Goal: Transaction & Acquisition: Purchase product/service

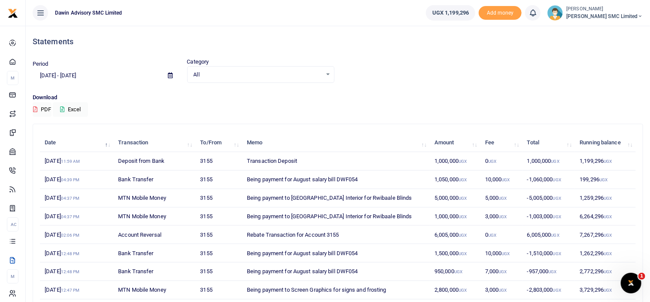
click at [608, 225] on td "7,267,296 UGX" at bounding box center [605, 234] width 61 height 18
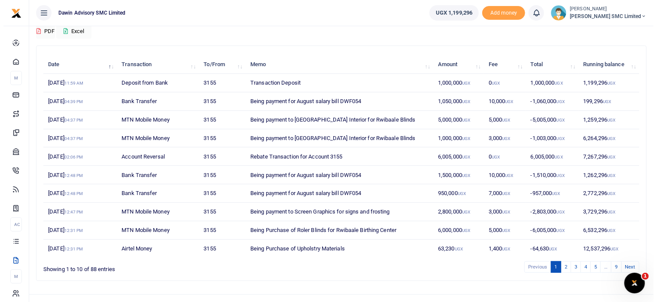
scroll to position [91, 0]
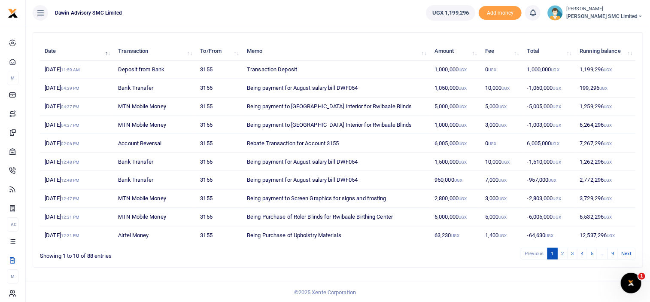
click at [425, 266] on div "Date Transaction To/From Memo Amount Fee Total Running balance 15th Sep 2025 11…" at bounding box center [337, 153] width 617 height 242
drag, startPoint x: 425, startPoint y: 266, endPoint x: 456, endPoint y: 279, distance: 33.4
click at [456, 279] on body "Start Dashboard M ake Payments Cards Xente Transfers Mobile Money Banks Airtime…" at bounding box center [325, 106] width 650 height 395
click at [414, 243] on div "Date Transaction To/From Memo Amount Fee Total Running balance 15th Sep 2025 11…" at bounding box center [338, 142] width 596 height 207
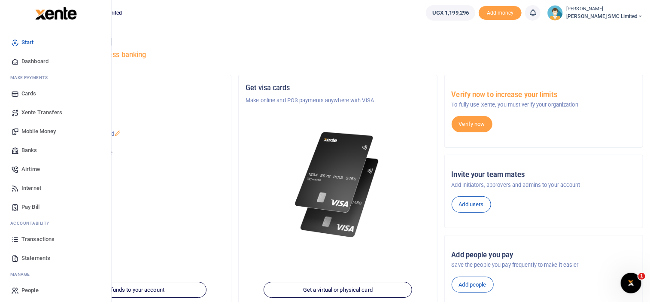
click at [36, 235] on span "Transactions" at bounding box center [37, 239] width 33 height 9
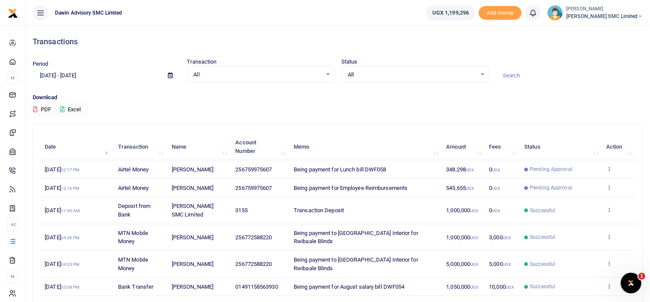
click at [367, 112] on div "Download PDF Excel" at bounding box center [338, 105] width 610 height 24
click at [378, 135] on th "Memo" at bounding box center [365, 146] width 152 height 27
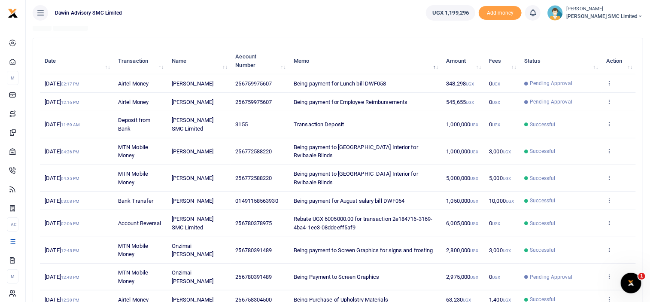
click at [369, 130] on table "Date Transaction Name Account Number Memo Amount Fees Status Action 15th Sep 20…" at bounding box center [338, 178] width 596 height 260
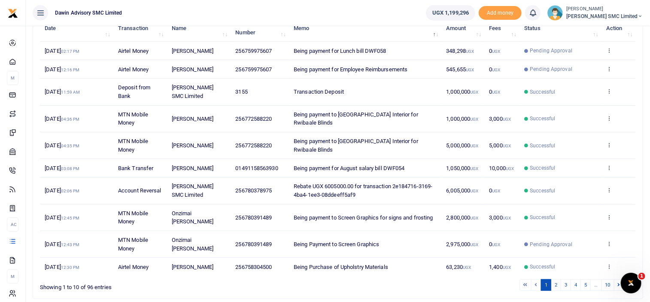
scroll to position [120, 0]
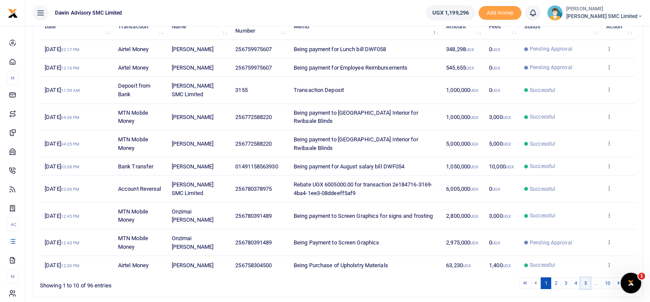
click at [584, 284] on link "5" at bounding box center [585, 283] width 10 height 12
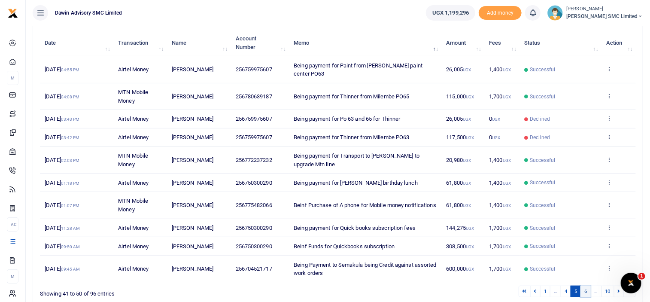
scroll to position [103, 0]
click at [587, 286] on link "6" at bounding box center [585, 292] width 10 height 12
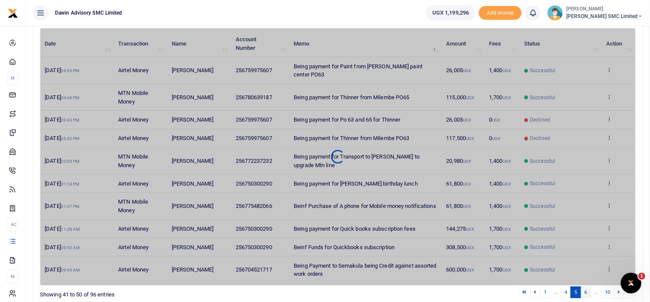
scroll to position [114, 0]
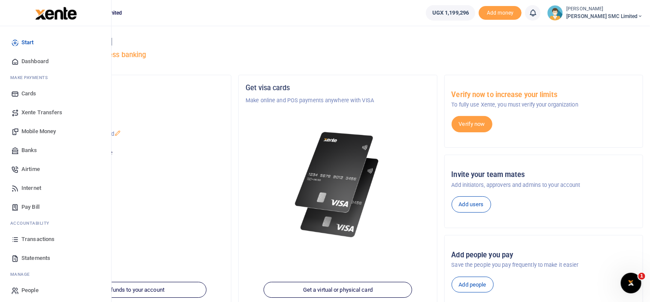
click at [26, 234] on link "Transactions" at bounding box center [55, 239] width 97 height 19
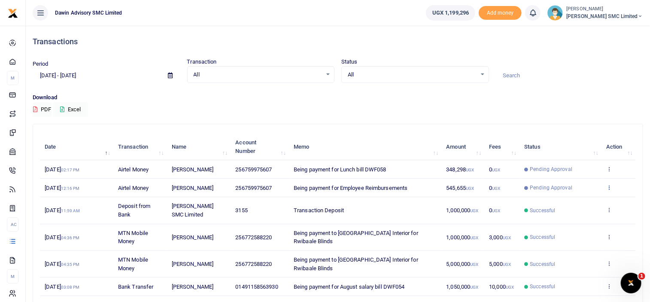
click at [608, 185] on icon at bounding box center [609, 187] width 6 height 6
click at [580, 199] on link "View details" at bounding box center [578, 201] width 68 height 12
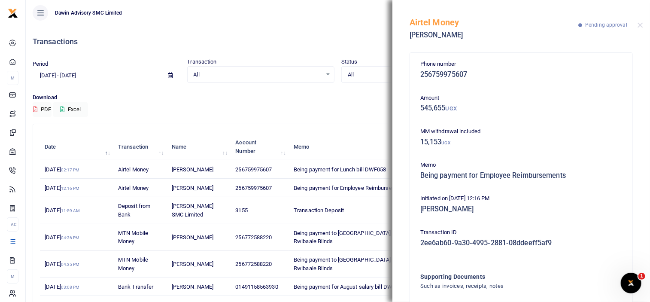
click at [580, 199] on p "Initiated on 15th Sep 2025 12:16 PM" at bounding box center [521, 198] width 202 height 9
click at [467, 112] on h5 "545,655 UGX" at bounding box center [521, 108] width 202 height 9
click at [493, 149] on div "MM withdrawal included 15,153 UGX" at bounding box center [521, 138] width 209 height 23
click at [599, 84] on div "Phone number 256759975607 Amount 545,655 UGX MM withdrawal included 15,153 UGX …" at bounding box center [521, 199] width 209 height 279
click at [330, 91] on div "Period 08/19/2025 - 09/17/2025 Transaction All Select an option... All Airtime …" at bounding box center [337, 75] width 617 height 36
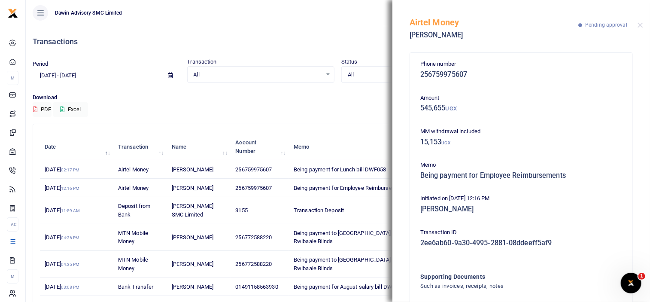
click at [287, 82] on div "All Select an option... All Airtime Internet Utilities Invoices Mobile Money Pa…" at bounding box center [261, 74] width 148 height 17
click at [638, 28] on div "Airtel Money Edmond Palanda Pending approval" at bounding box center [520, 24] width 257 height 48
click at [640, 24] on button "Close" at bounding box center [640, 25] width 6 height 6
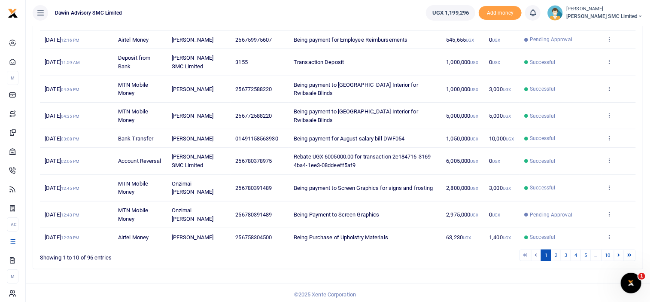
scroll to position [150, 0]
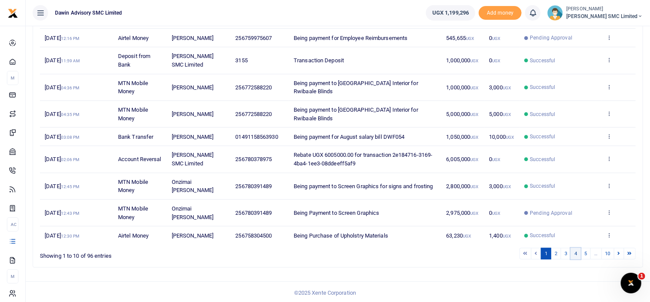
click at [579, 251] on link "4" at bounding box center [575, 254] width 10 height 12
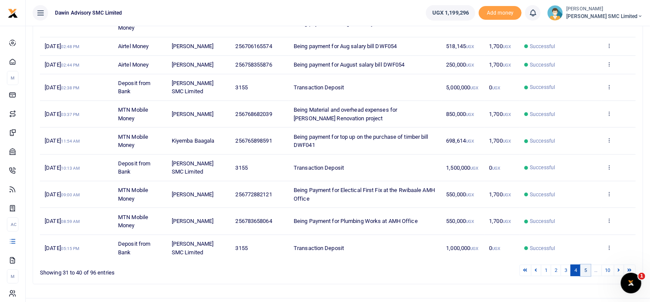
click at [583, 266] on link "5" at bounding box center [585, 270] width 10 height 12
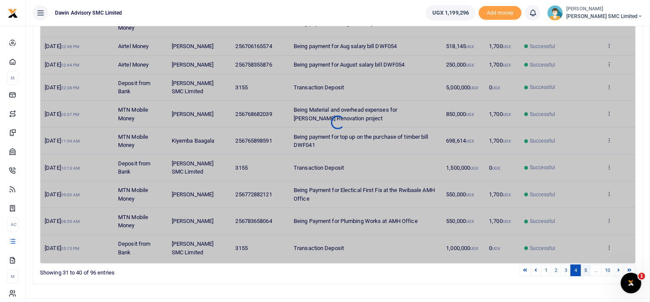
scroll to position [133, 0]
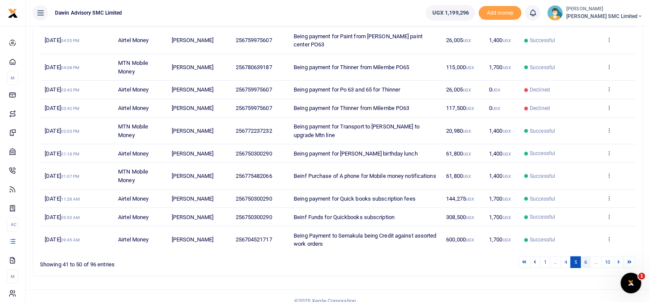
click at [588, 256] on link "6" at bounding box center [585, 262] width 10 height 12
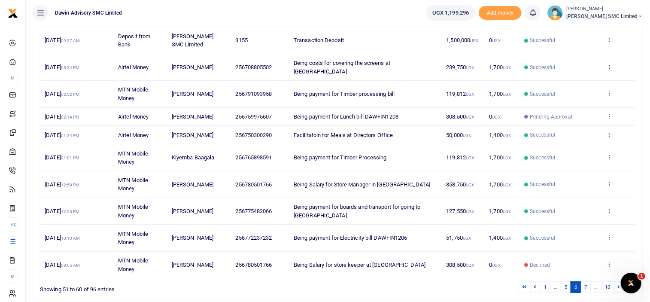
click at [342, 8] on ul "Dawin Advisory SMC Limited" at bounding box center [222, 13] width 393 height 26
click at [590, 281] on link "7" at bounding box center [585, 287] width 10 height 12
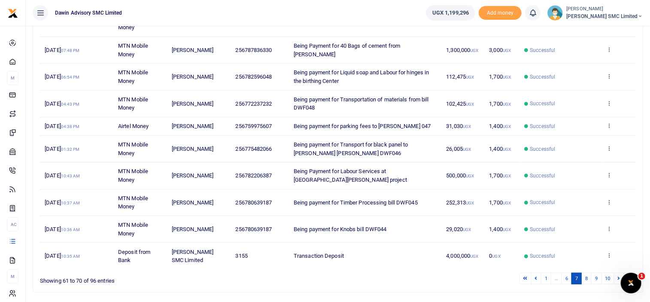
scroll to position [175, 0]
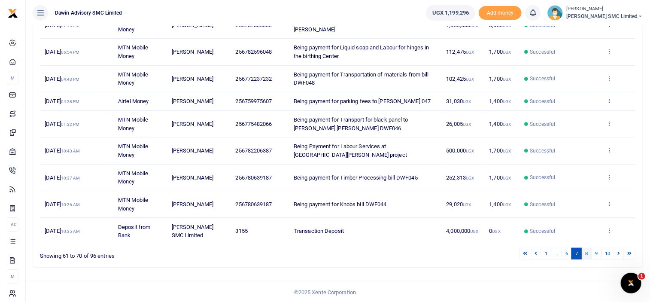
click at [585, 253] on link "8" at bounding box center [586, 254] width 10 height 12
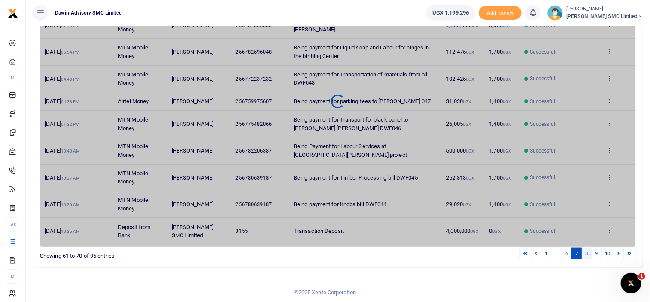
scroll to position [158, 0]
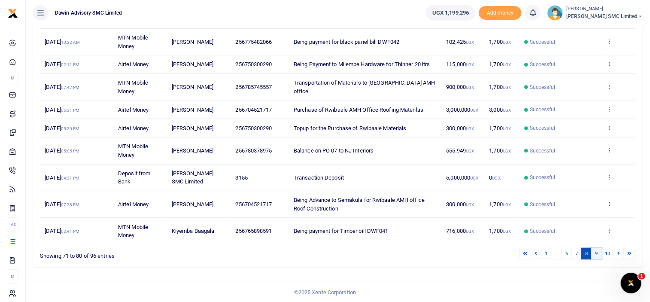
click at [597, 253] on link "9" at bounding box center [596, 254] width 10 height 12
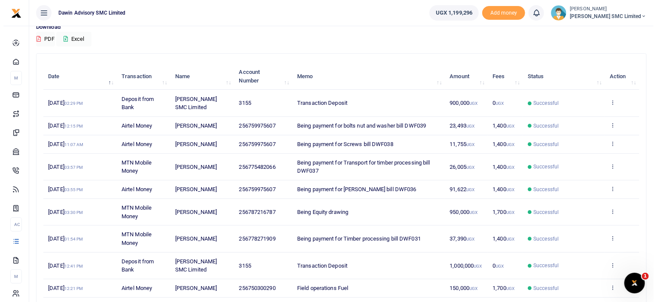
scroll to position [73, 0]
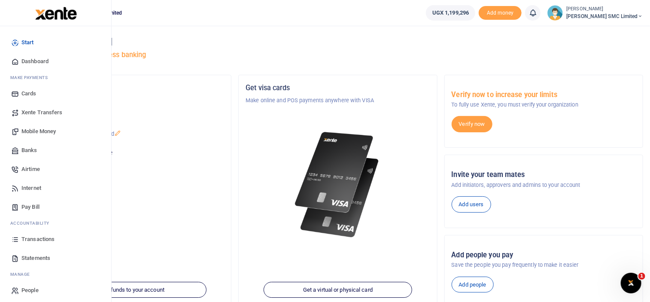
click at [41, 235] on span "Transactions" at bounding box center [37, 239] width 33 height 9
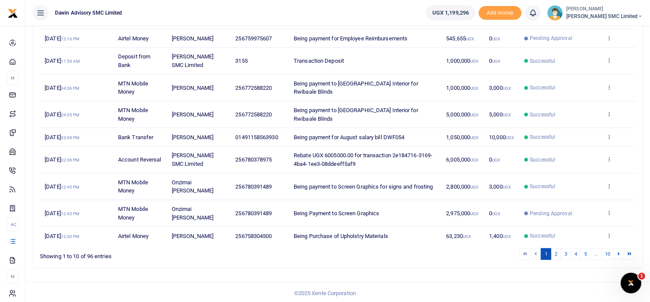
scroll to position [150, 0]
click at [557, 250] on link "2" at bounding box center [556, 254] width 10 height 12
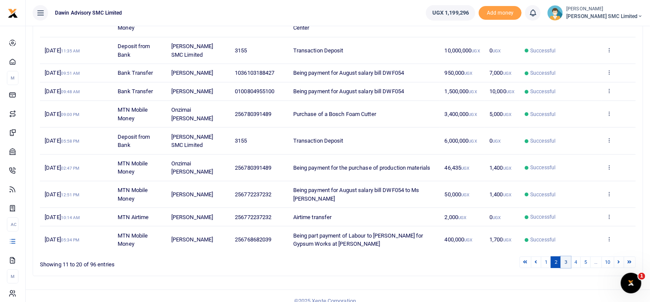
click at [565, 257] on link "3" at bounding box center [565, 262] width 10 height 12
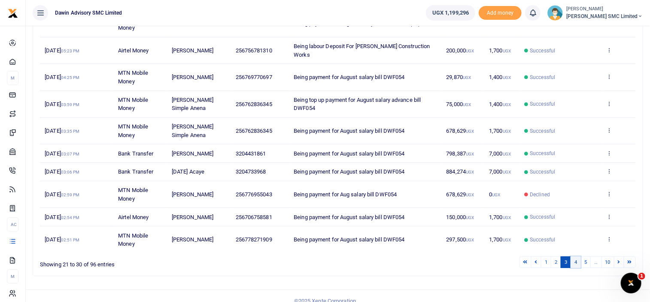
click at [578, 256] on link "4" at bounding box center [575, 262] width 10 height 12
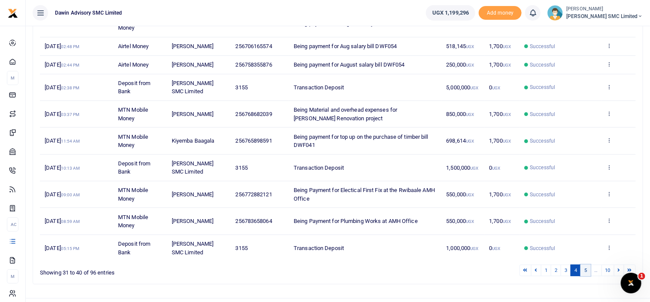
click at [584, 267] on link "5" at bounding box center [585, 270] width 10 height 12
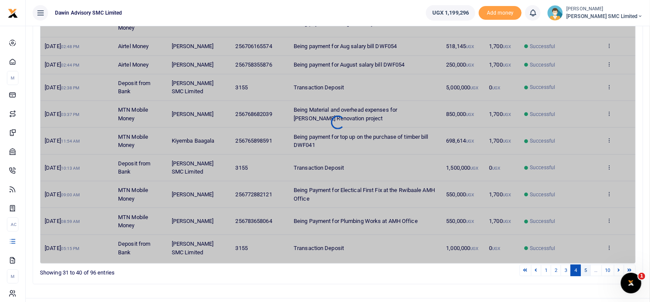
scroll to position [133, 0]
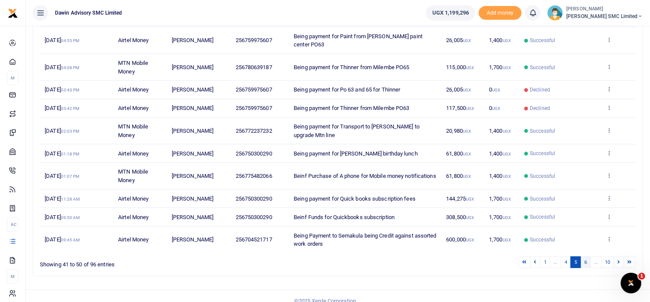
click at [587, 256] on link "6" at bounding box center [585, 262] width 10 height 12
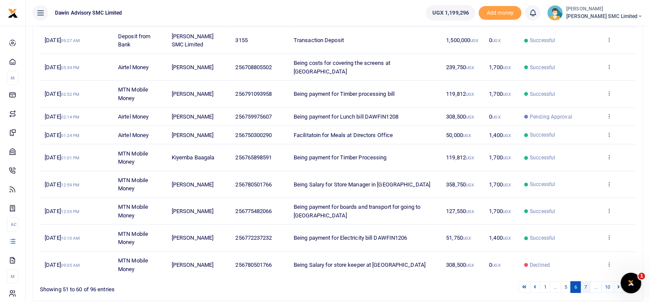
click at [586, 281] on link "7" at bounding box center [585, 287] width 10 height 12
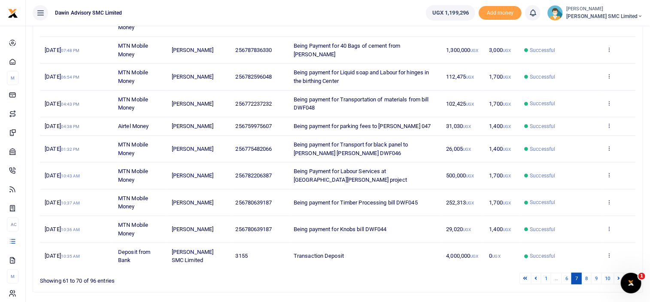
scroll to position [175, 0]
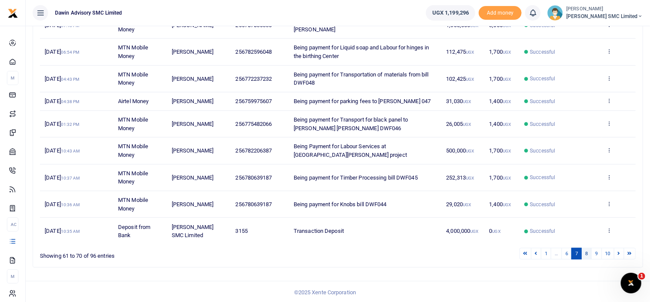
click at [588, 252] on link "8" at bounding box center [586, 254] width 10 height 12
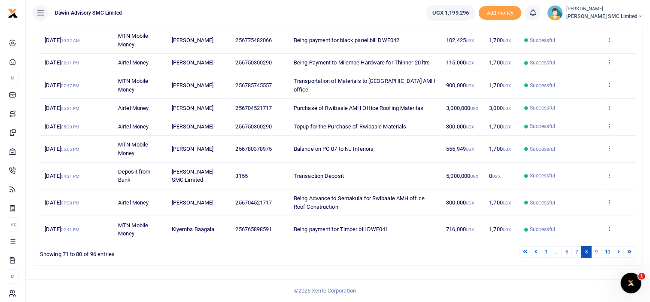
scroll to position [158, 0]
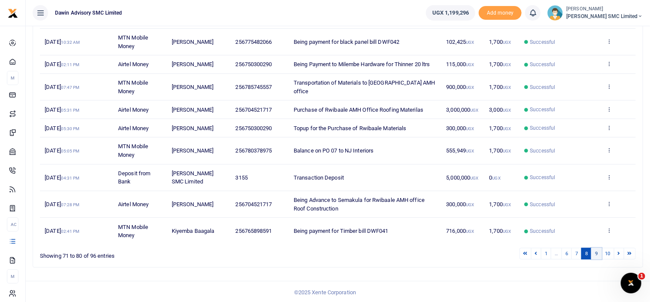
click at [593, 252] on link "9" at bounding box center [596, 254] width 10 height 12
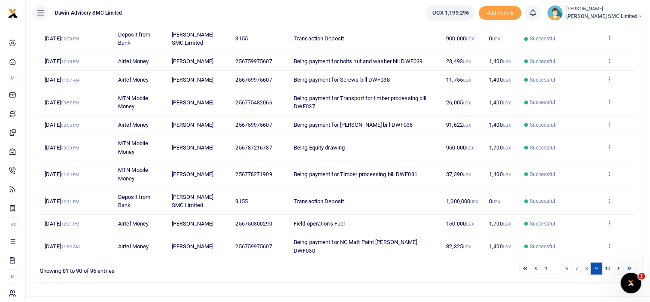
scroll to position [142, 0]
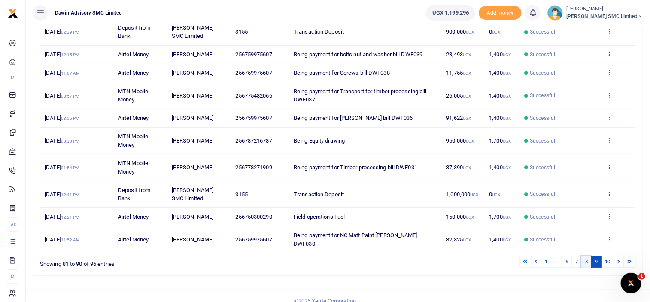
click at [588, 256] on link "8" at bounding box center [586, 262] width 10 height 12
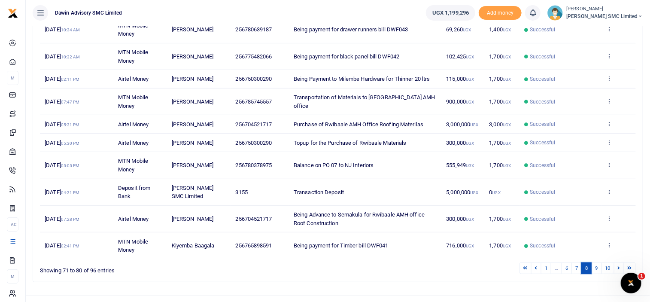
scroll to position [158, 0]
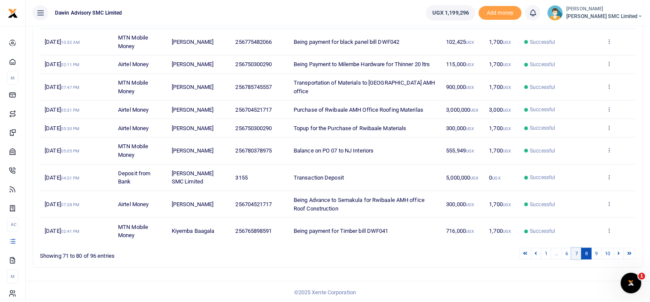
click at [576, 249] on link "7" at bounding box center [576, 254] width 10 height 12
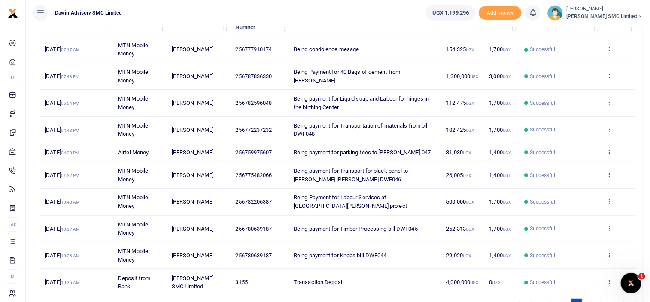
scroll to position [175, 0]
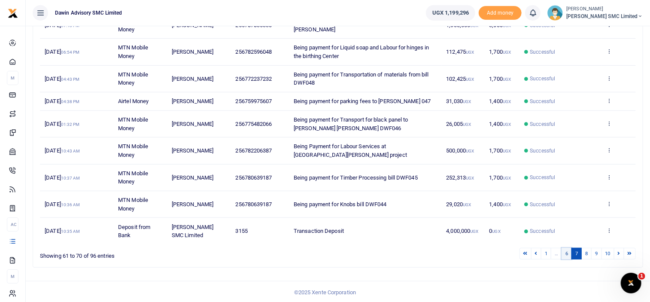
click at [566, 254] on link "6" at bounding box center [566, 254] width 10 height 12
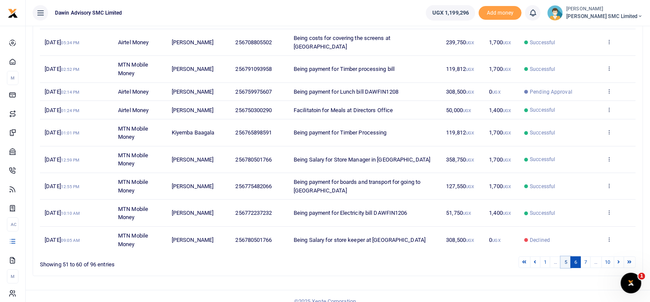
scroll to position [158, 0]
click at [567, 256] on link "5" at bounding box center [565, 262] width 10 height 12
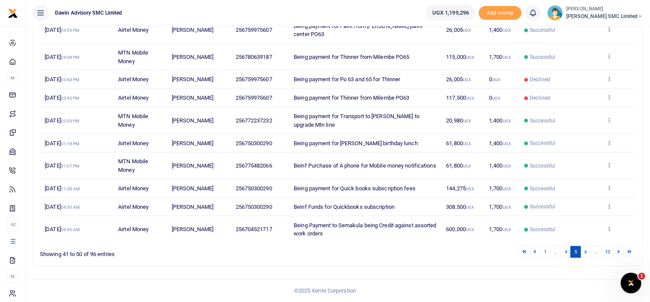
scroll to position [133, 0]
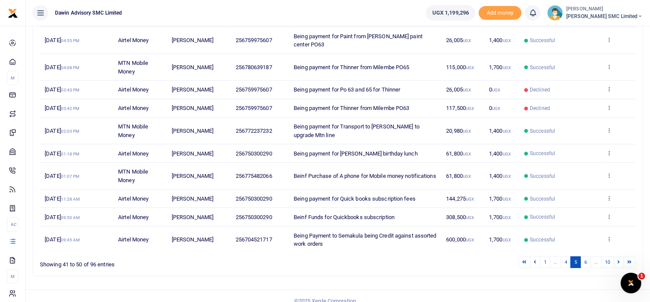
click at [447, 256] on ul "1 … 4 5 6 … 10" at bounding box center [463, 262] width 344 height 12
click at [565, 256] on link "4" at bounding box center [565, 262] width 10 height 12
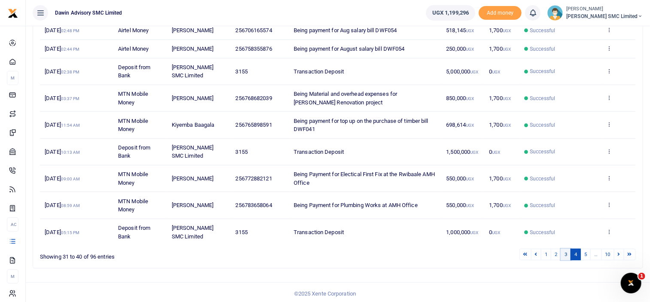
scroll to position [166, 0]
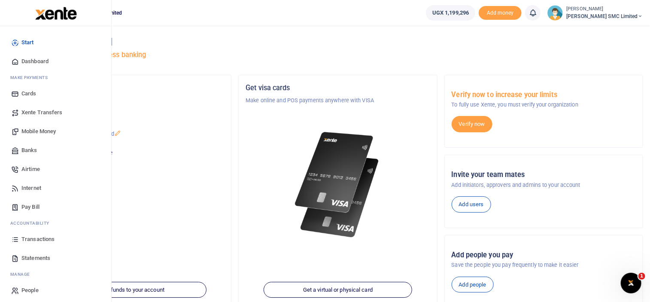
click at [35, 238] on span "Transactions" at bounding box center [37, 239] width 33 height 9
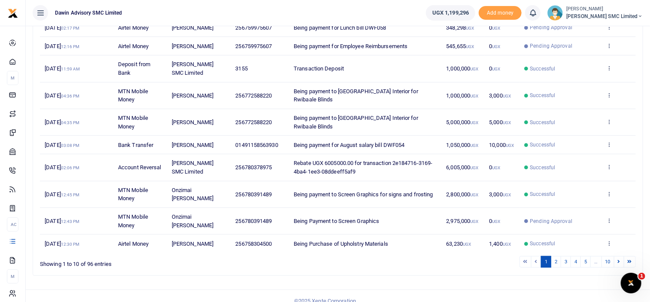
scroll to position [150, 0]
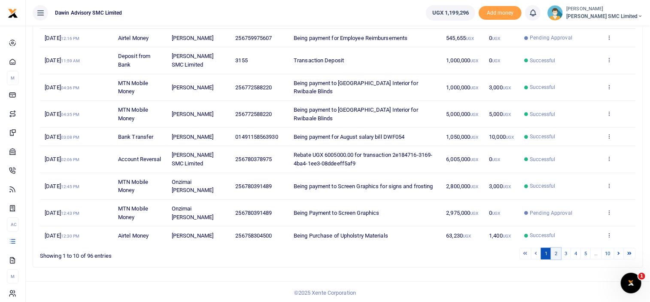
click at [554, 250] on link "2" at bounding box center [556, 254] width 10 height 12
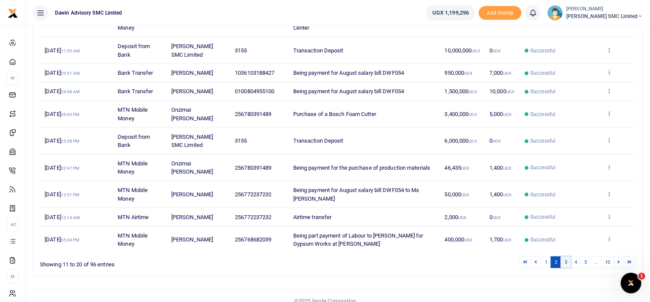
click at [567, 257] on link "3" at bounding box center [565, 262] width 10 height 12
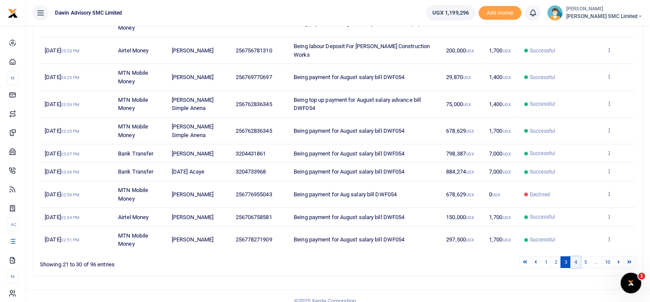
click at [579, 256] on link "4" at bounding box center [575, 262] width 10 height 12
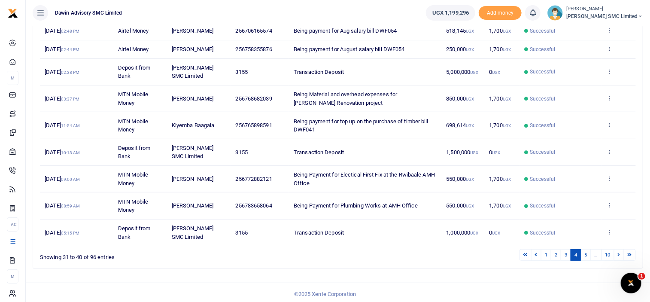
scroll to position [166, 0]
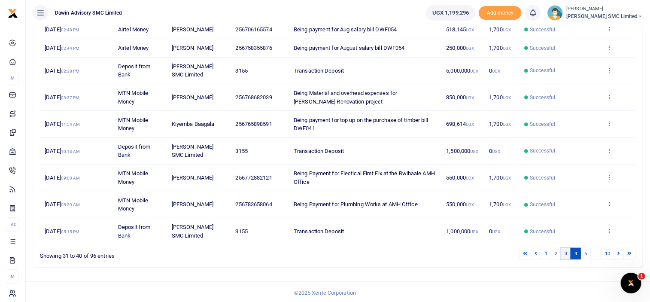
click at [563, 248] on link "3" at bounding box center [565, 254] width 10 height 12
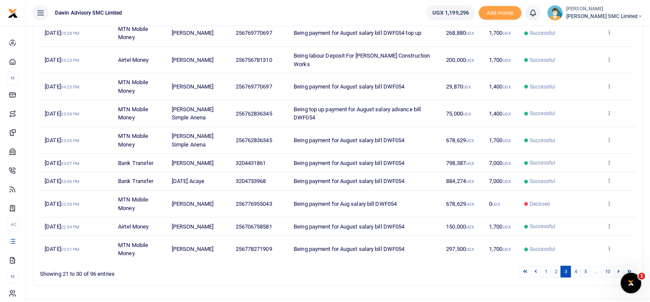
scroll to position [150, 0]
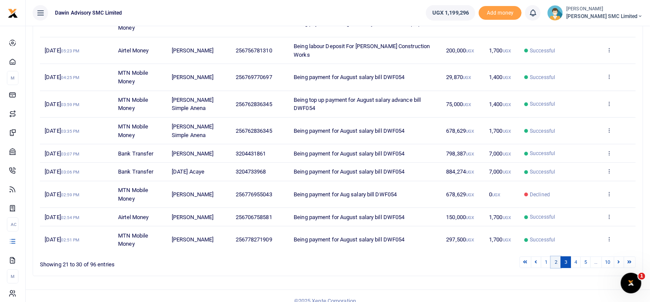
click at [553, 256] on link "2" at bounding box center [556, 262] width 10 height 12
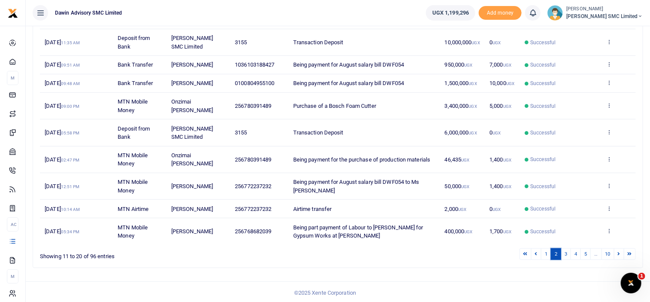
scroll to position [158, 0]
click at [548, 248] on link "1" at bounding box center [546, 254] width 10 height 12
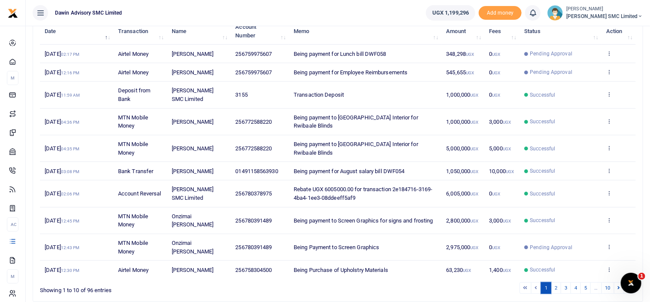
scroll to position [133, 0]
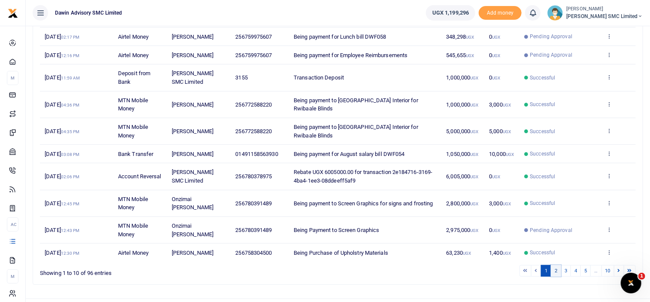
click at [555, 270] on link "2" at bounding box center [556, 271] width 10 height 12
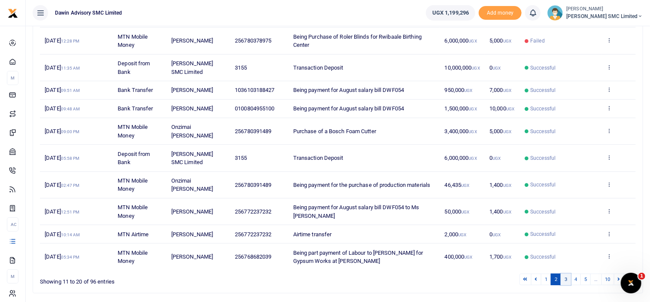
click at [564, 274] on link "3" at bounding box center [565, 279] width 10 height 12
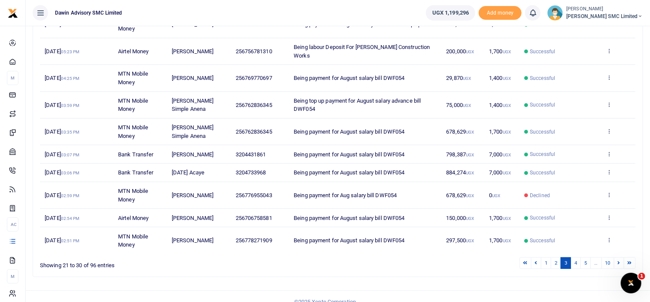
scroll to position [150, 0]
click at [578, 256] on link "4" at bounding box center [575, 262] width 10 height 12
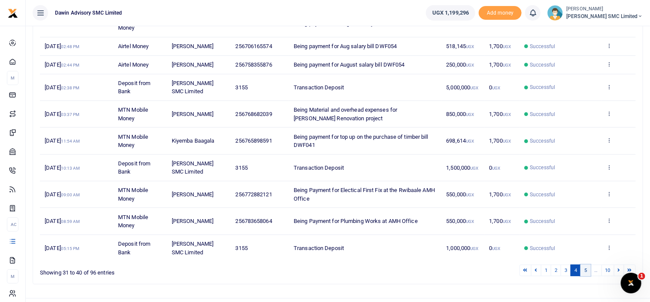
click at [585, 264] on link "5" at bounding box center [585, 270] width 10 height 12
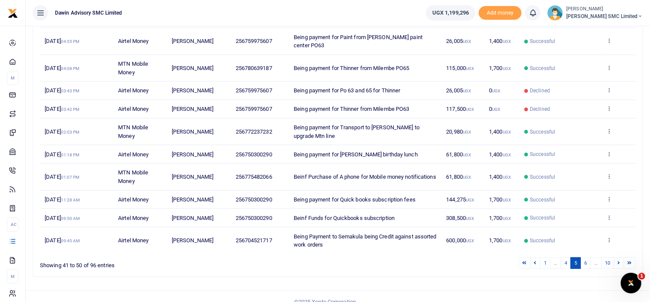
scroll to position [133, 0]
click at [587, 256] on link "6" at bounding box center [585, 262] width 10 height 12
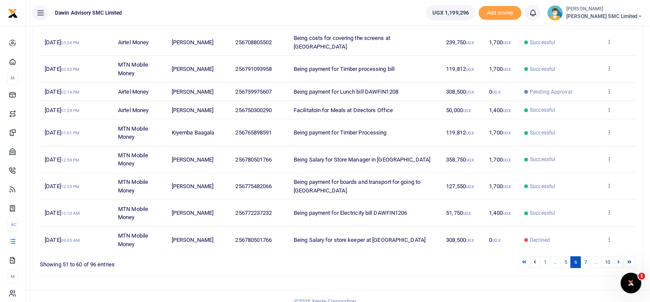
scroll to position [158, 0]
click at [588, 256] on link "7" at bounding box center [585, 262] width 10 height 12
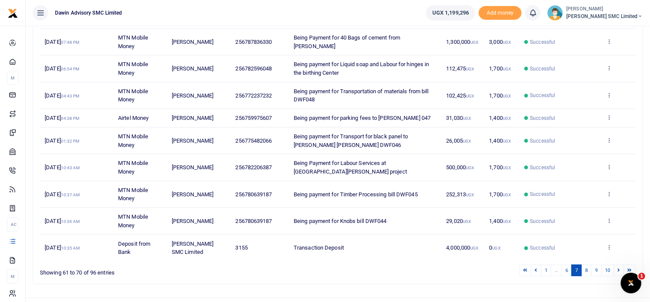
click at [393, 240] on td "Transaction Deposit" at bounding box center [365, 247] width 152 height 26
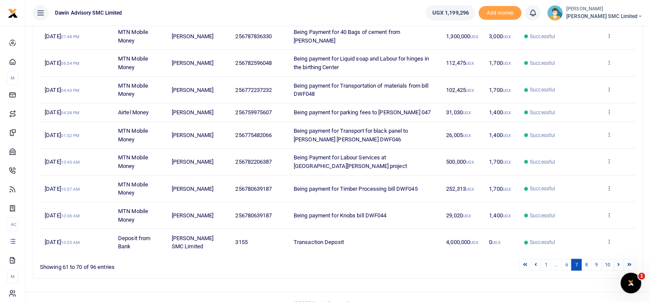
scroll to position [175, 0]
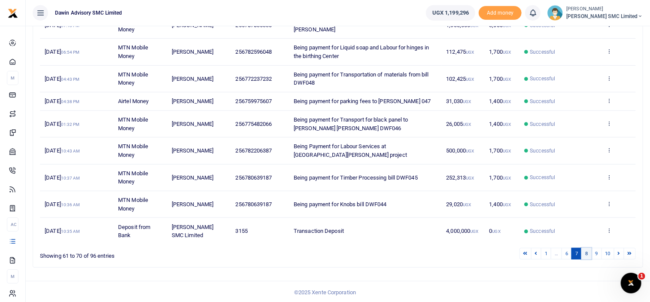
click at [587, 254] on link "8" at bounding box center [586, 254] width 10 height 12
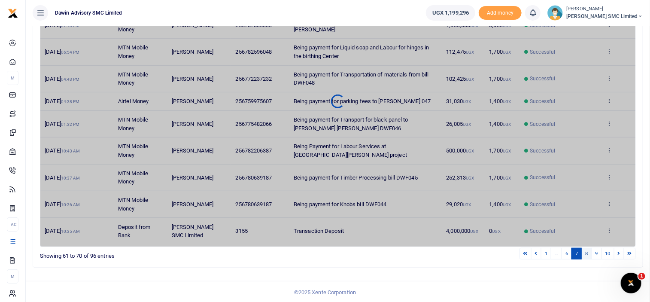
scroll to position [158, 0]
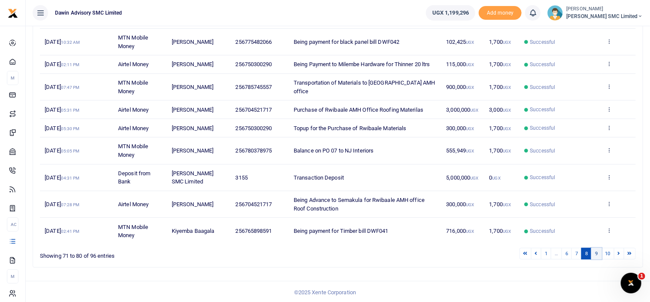
click at [593, 252] on link "9" at bounding box center [596, 254] width 10 height 12
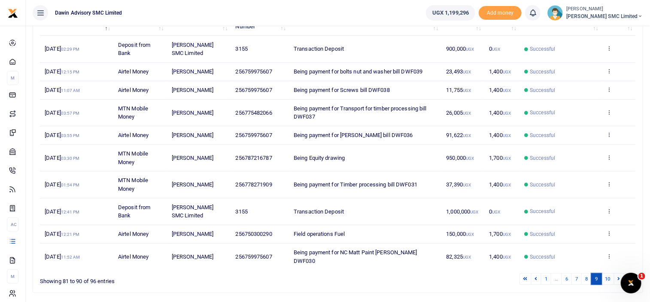
scroll to position [142, 0]
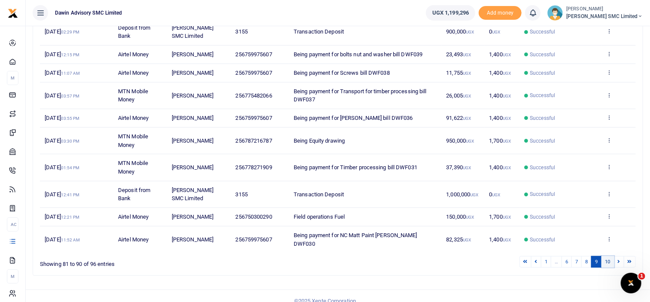
click at [609, 256] on link "10" at bounding box center [607, 262] width 13 height 12
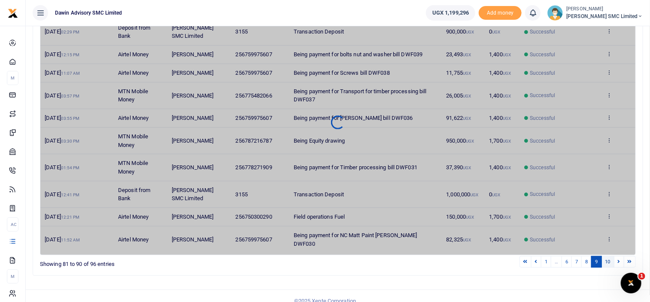
scroll to position [35, 0]
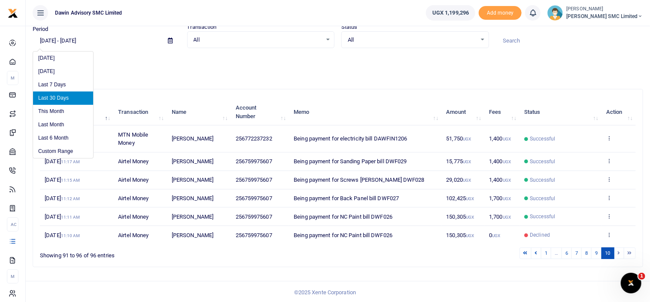
click at [91, 43] on input "08/19/2025 - 09/17/2025" at bounding box center [97, 40] width 128 height 15
click at [67, 121] on li "Last Month" at bounding box center [63, 124] width 60 height 13
type input "08/01/2025 - 08/31/2025"
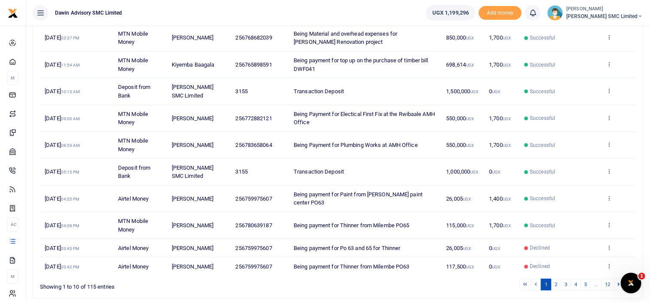
scroll to position [158, 0]
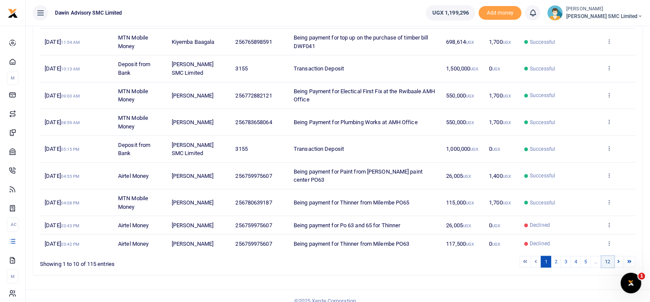
click at [607, 256] on link "12" at bounding box center [607, 262] width 13 height 12
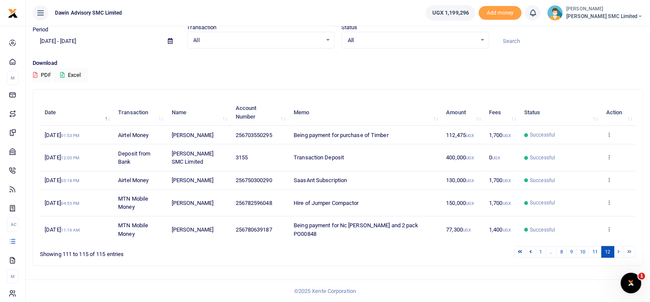
scroll to position [33, 0]
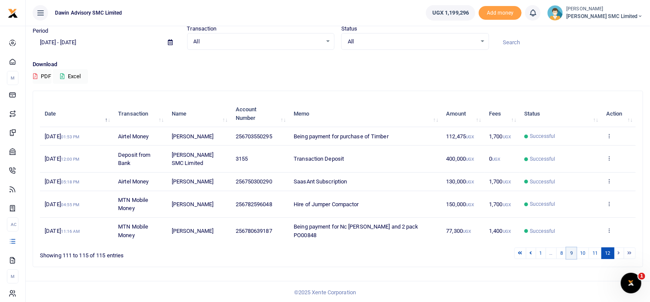
click at [572, 251] on link "9" at bounding box center [571, 253] width 10 height 12
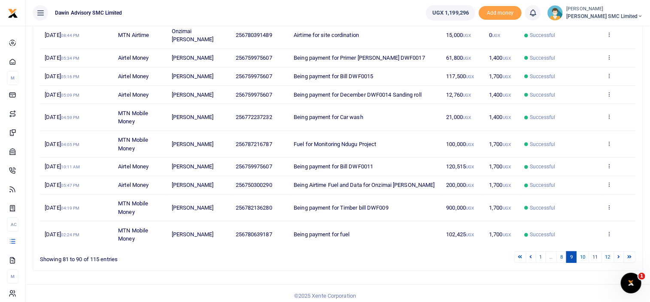
scroll to position [142, 0]
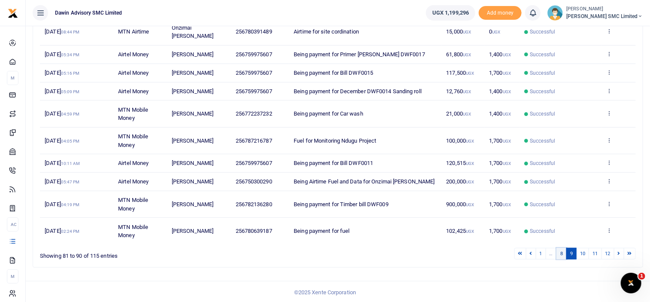
click at [564, 253] on link "8" at bounding box center [561, 254] width 10 height 12
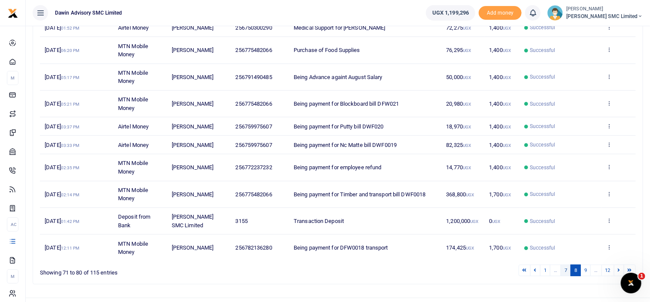
click at [565, 269] on link "7" at bounding box center [565, 270] width 10 height 12
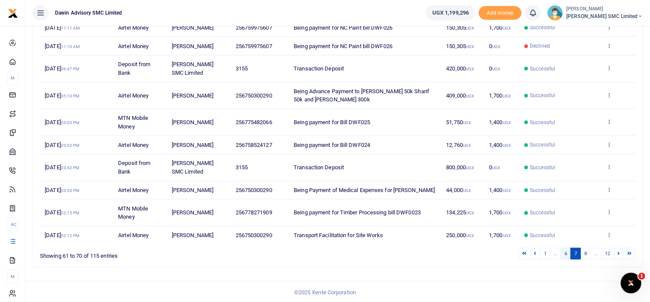
click at [567, 254] on link "6" at bounding box center [565, 254] width 10 height 12
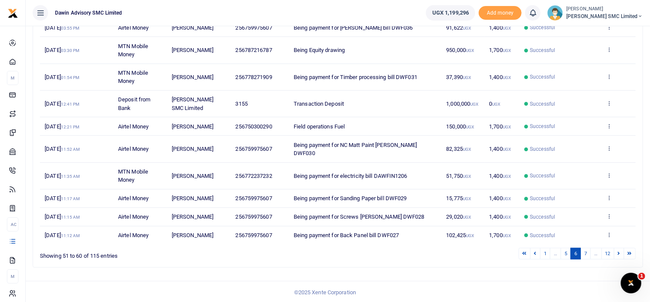
scroll to position [133, 0]
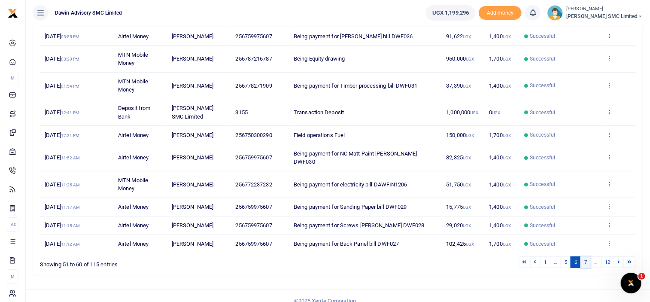
click at [585, 256] on link "7" at bounding box center [585, 262] width 10 height 12
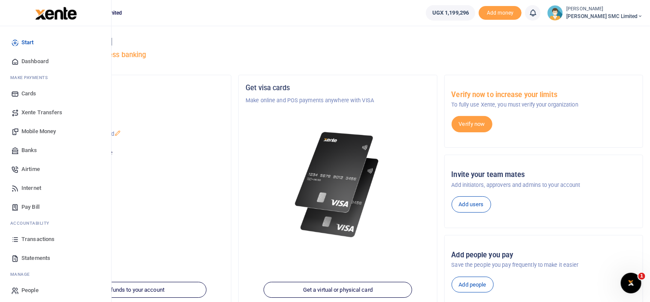
click at [28, 237] on span "Transactions" at bounding box center [37, 239] width 33 height 9
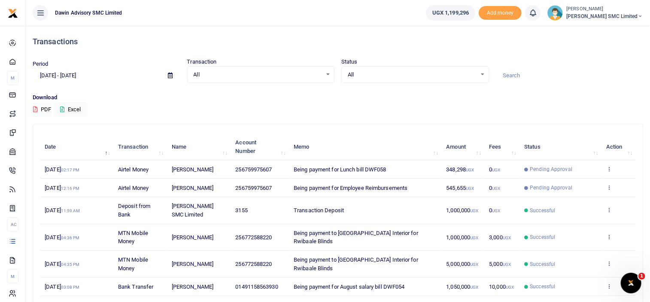
click at [64, 76] on input "[DATE] - [DATE]" at bounding box center [97, 75] width 128 height 15
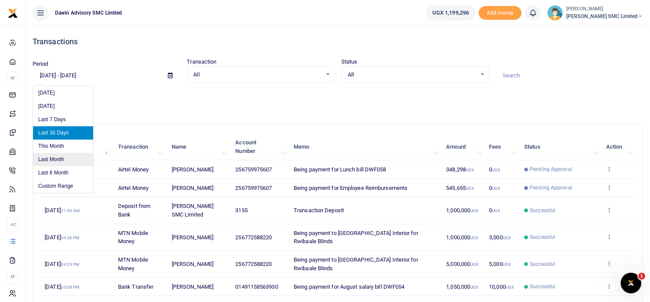
click at [64, 154] on li "Last Month" at bounding box center [63, 159] width 60 height 13
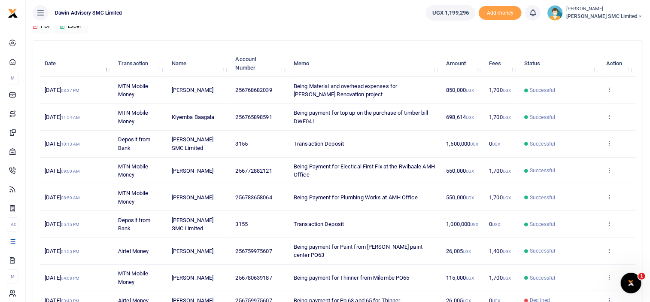
scroll to position [158, 0]
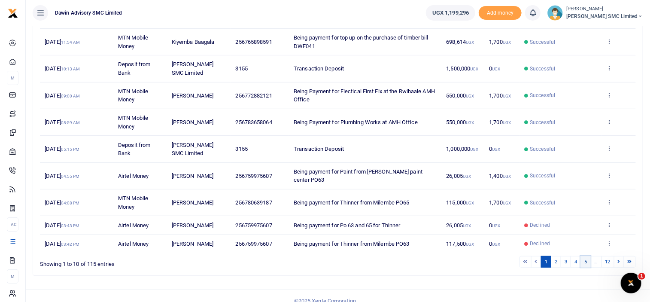
click at [587, 256] on link "5" at bounding box center [585, 262] width 10 height 12
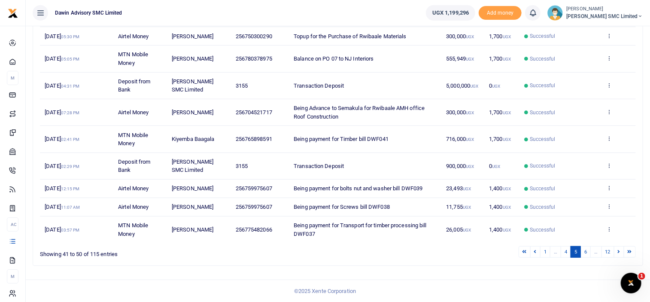
scroll to position [150, 0]
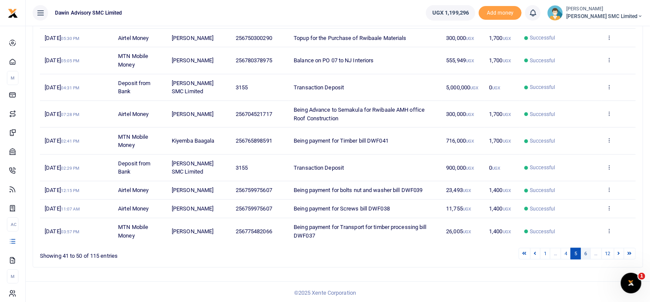
click at [585, 254] on link "6" at bounding box center [585, 254] width 10 height 12
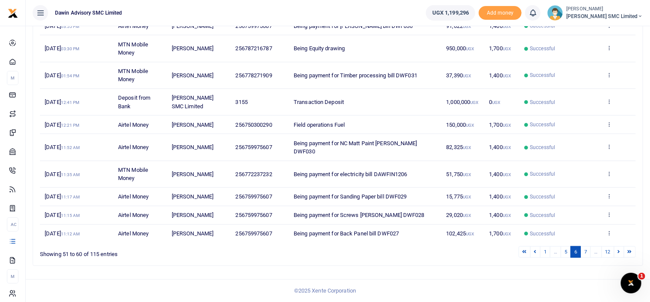
scroll to position [133, 0]
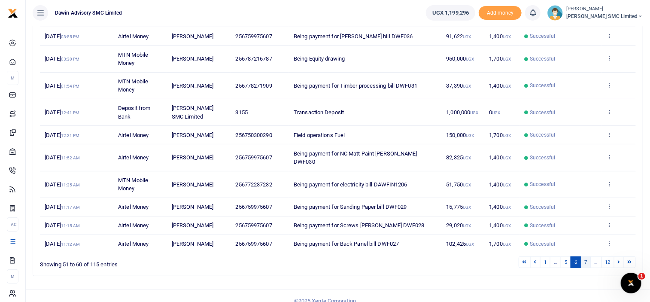
click at [587, 256] on link "7" at bounding box center [585, 262] width 10 height 12
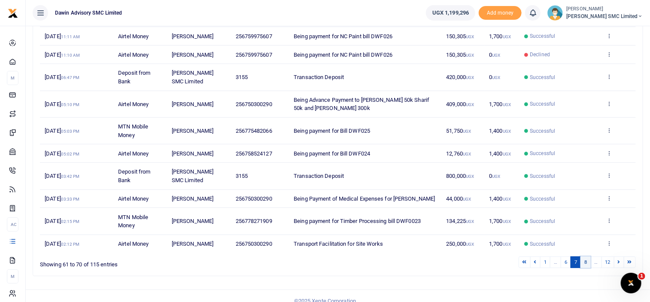
click at [587, 262] on link "8" at bounding box center [585, 262] width 10 height 12
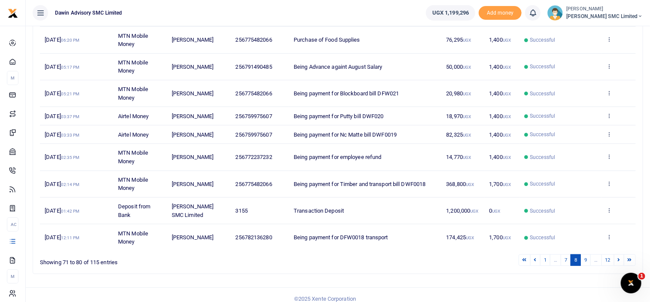
scroll to position [158, 0]
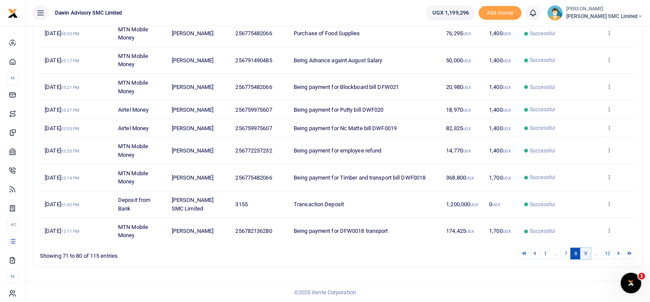
click at [587, 249] on link "9" at bounding box center [585, 254] width 10 height 12
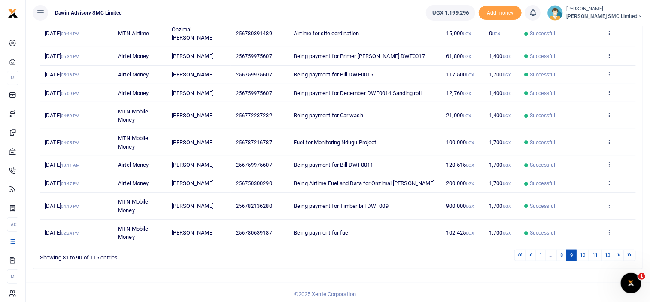
scroll to position [142, 0]
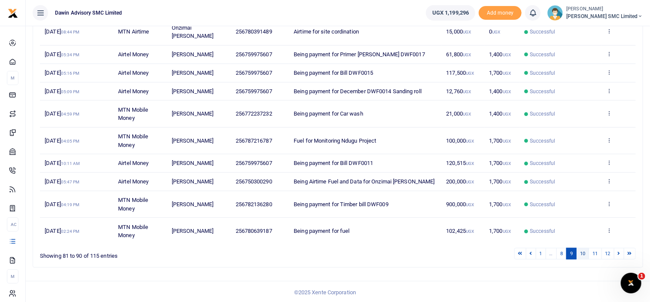
click at [582, 251] on link "10" at bounding box center [582, 254] width 13 height 12
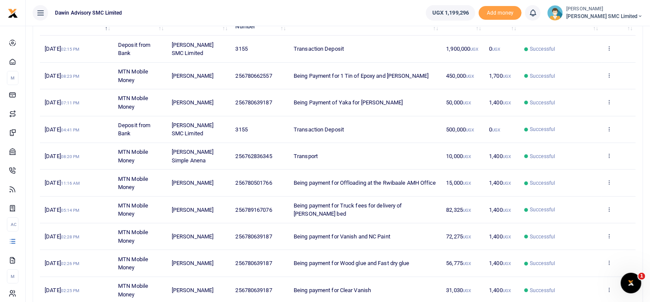
scroll to position [176, 0]
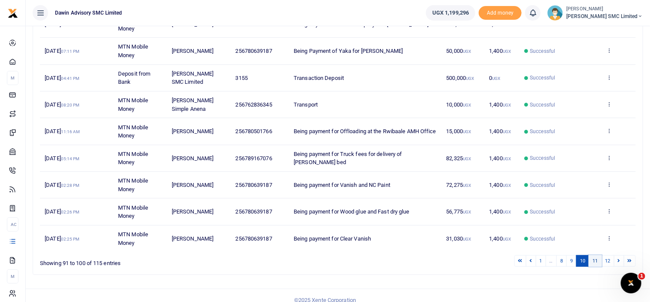
click at [595, 257] on link "11" at bounding box center [594, 261] width 13 height 12
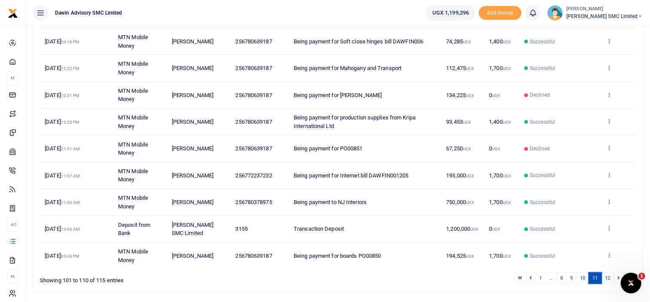
scroll to position [184, 0]
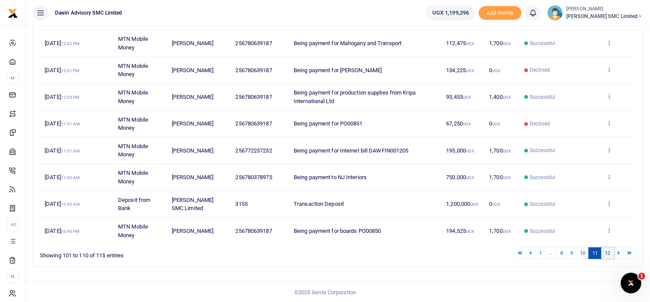
click at [606, 248] on link "12" at bounding box center [607, 253] width 13 height 12
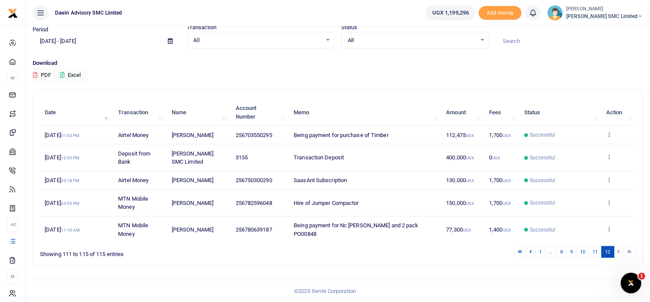
scroll to position [33, 0]
click at [619, 254] on li at bounding box center [619, 253] width 10 height 12
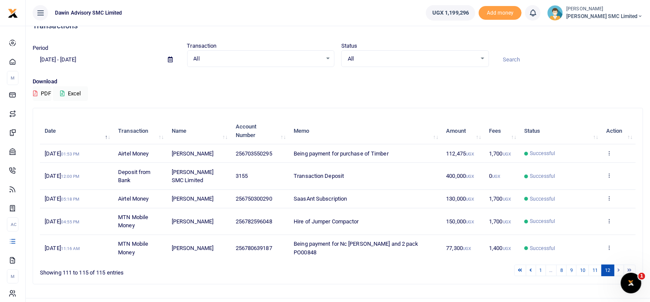
scroll to position [0, 0]
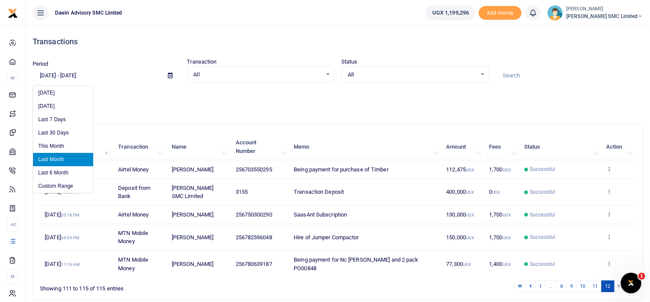
click at [72, 78] on input "08/01/2025 - 08/31/2025" at bounding box center [97, 75] width 128 height 15
click at [54, 169] on li "Last 6 Month" at bounding box center [63, 172] width 60 height 13
type input "[DATE] - [DATE]"
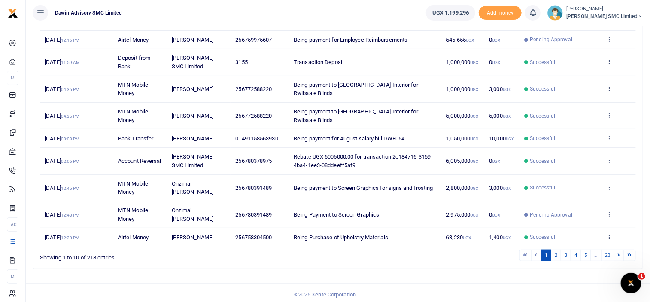
scroll to position [150, 0]
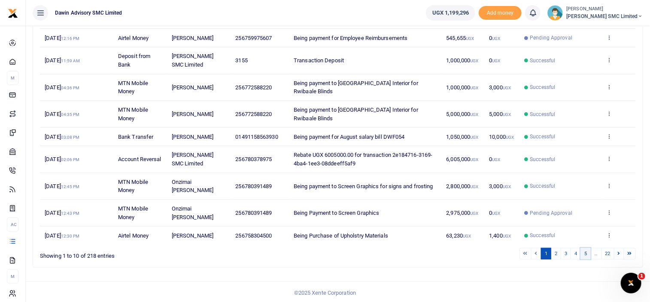
click at [587, 252] on link "5" at bounding box center [585, 254] width 10 height 12
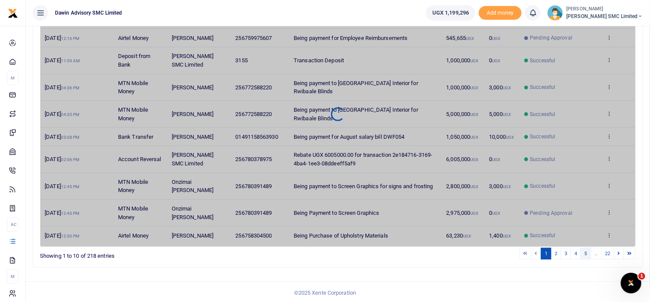
scroll to position [133, 0]
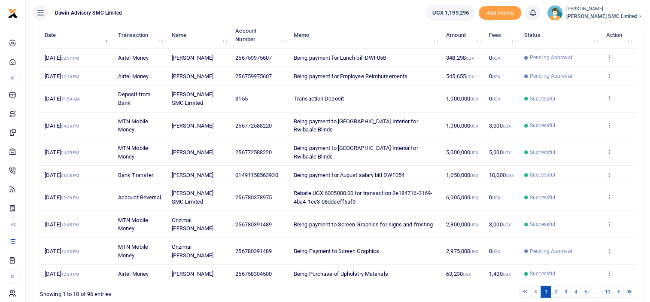
scroll to position [150, 0]
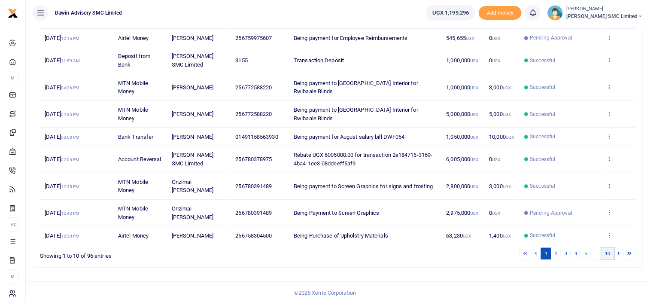
click at [608, 252] on link "10" at bounding box center [607, 254] width 13 height 12
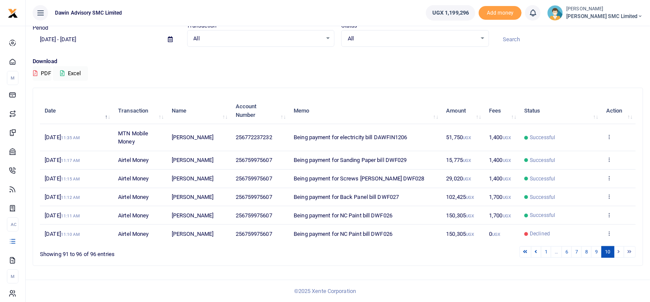
scroll to position [35, 0]
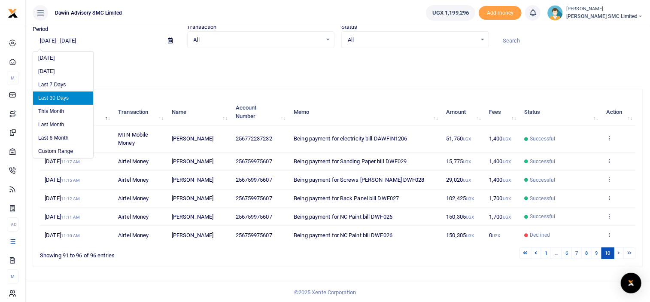
click at [85, 42] on input "[DATE] - [DATE]" at bounding box center [97, 40] width 128 height 15
click at [59, 138] on li "Last 6 Month" at bounding box center [63, 137] width 60 height 13
type input "[DATE] - [DATE]"
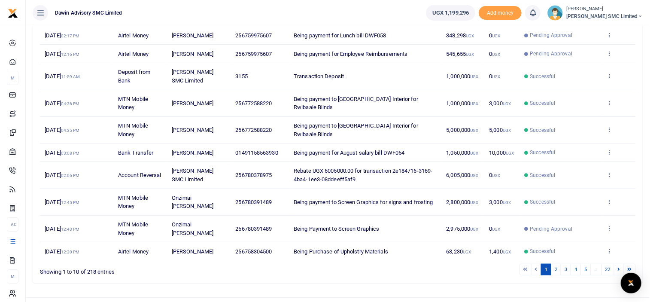
scroll to position [150, 0]
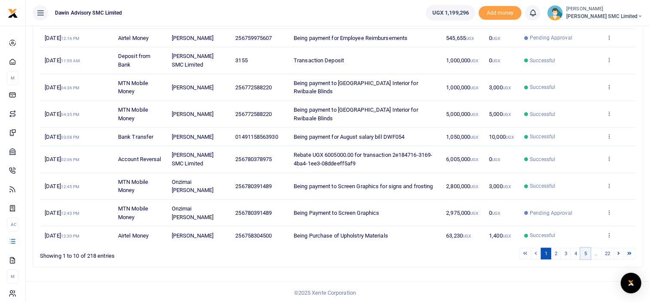
click at [582, 250] on link "5" at bounding box center [585, 254] width 10 height 12
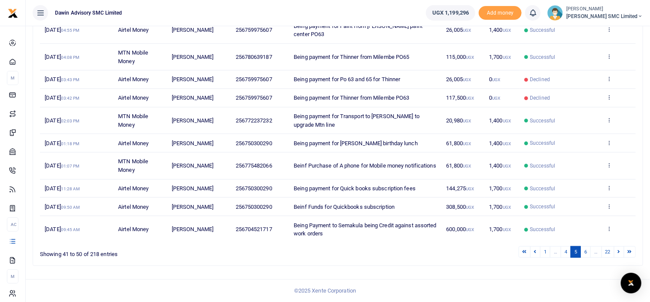
scroll to position [133, 0]
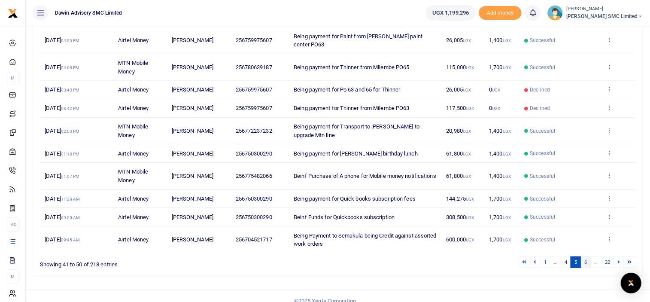
click at [589, 256] on link "6" at bounding box center [585, 262] width 10 height 12
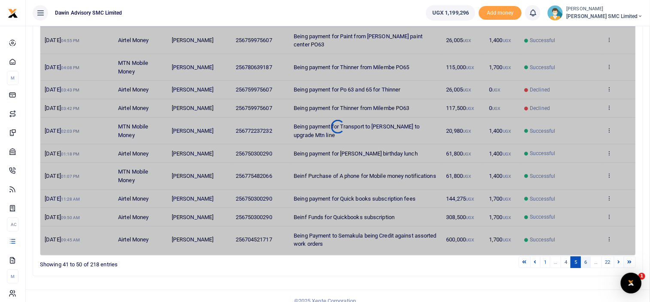
scroll to position [0, 0]
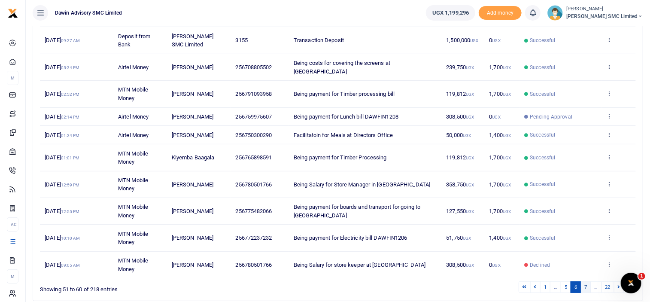
click at [586, 281] on link "7" at bounding box center [585, 287] width 10 height 12
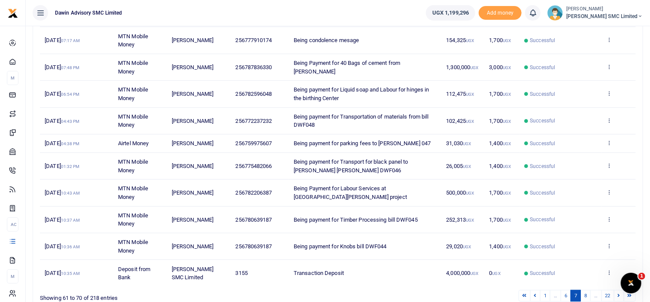
click at [585, 289] on div "1 … 6 7 8 … 22" at bounding box center [462, 295] width 348 height 13
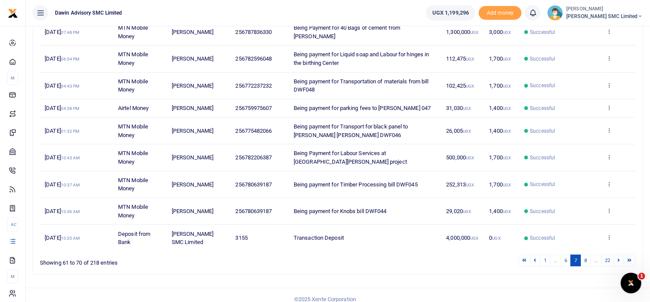
scroll to position [175, 0]
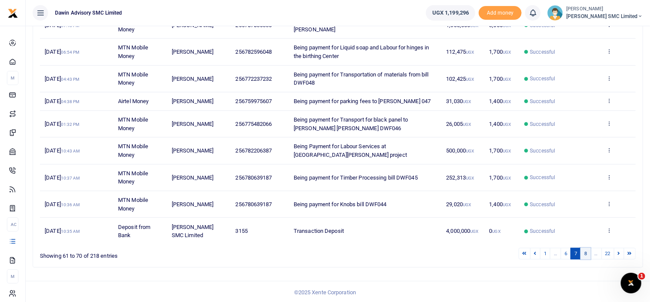
click at [585, 251] on link "8" at bounding box center [585, 254] width 10 height 12
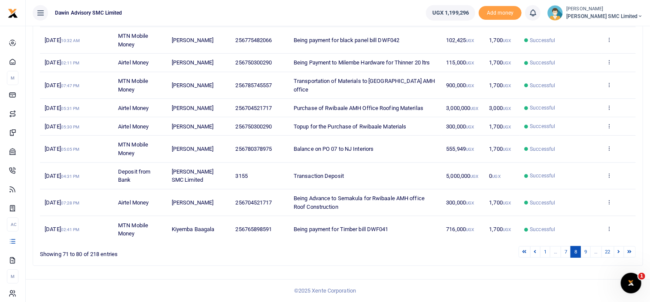
scroll to position [158, 0]
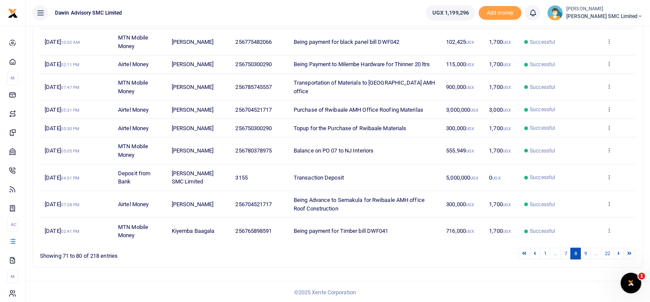
click at [585, 251] on link "9" at bounding box center [585, 254] width 10 height 12
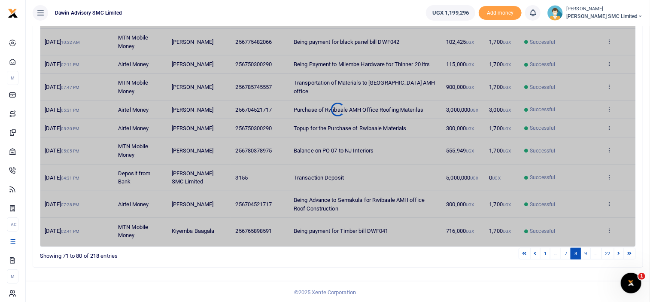
scroll to position [142, 0]
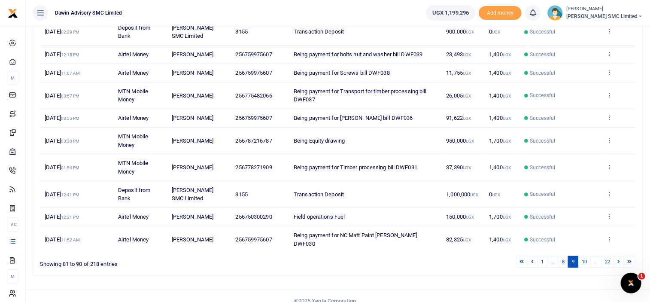
click at [585, 256] on link "10" at bounding box center [584, 262] width 13 height 12
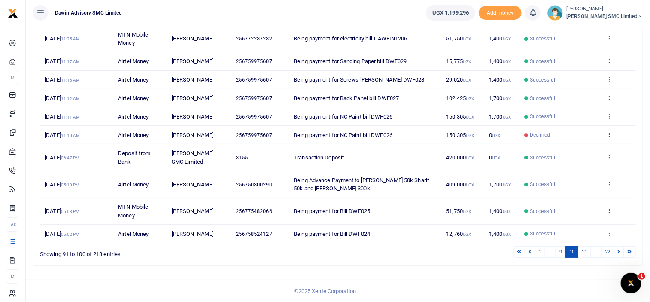
scroll to position [133, 0]
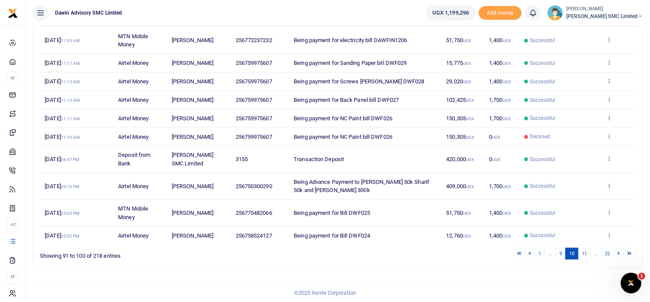
click at [585, 251] on link "11" at bounding box center [584, 254] width 13 height 12
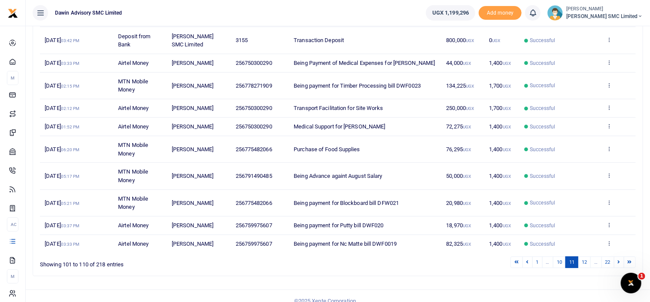
click at [585, 251] on div "Date Transaction Name Account Number Memo Amount Fees Status Action [DATE] 03:4…" at bounding box center [338, 126] width 596 height 257
click at [585, 261] on link "12" at bounding box center [584, 262] width 13 height 12
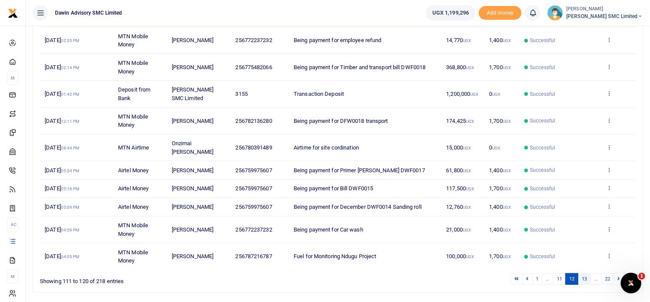
click at [586, 274] on link "13" at bounding box center [584, 279] width 13 height 12
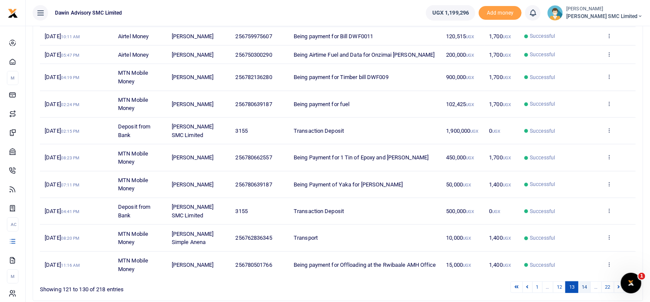
click at [586, 281] on link "14" at bounding box center [584, 287] width 13 height 12
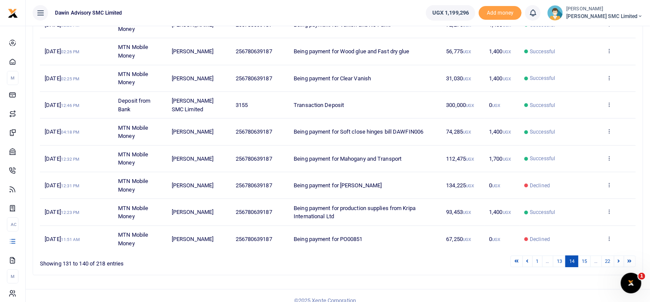
scroll to position [184, 0]
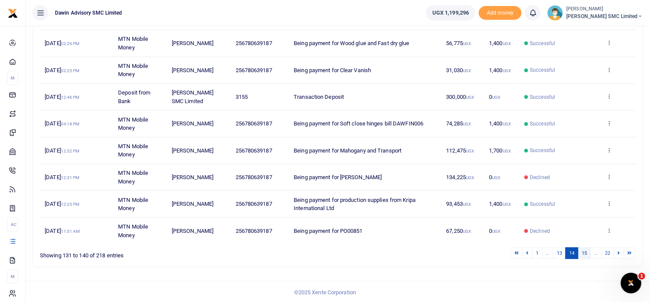
click at [580, 249] on link "15" at bounding box center [584, 253] width 13 height 12
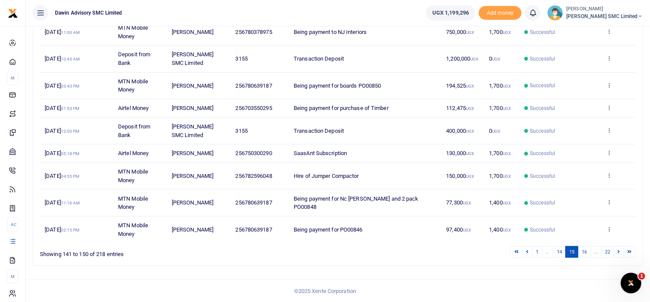
scroll to position [166, 0]
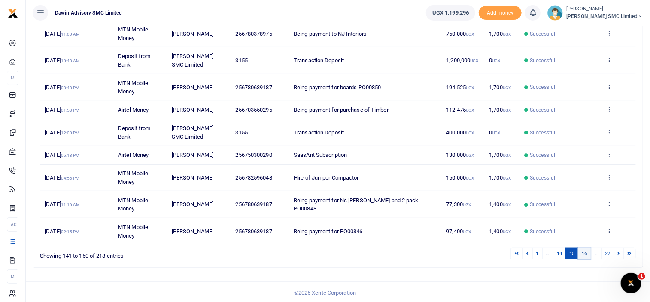
click at [582, 254] on link "16" at bounding box center [584, 254] width 13 height 12
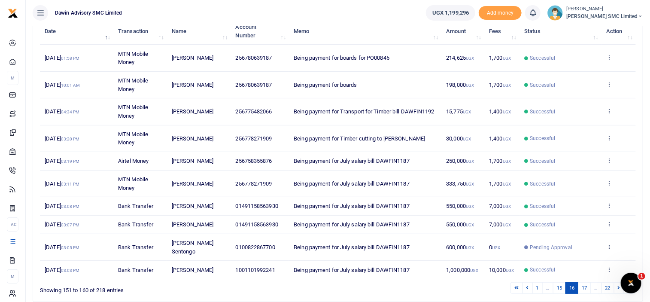
scroll to position [150, 0]
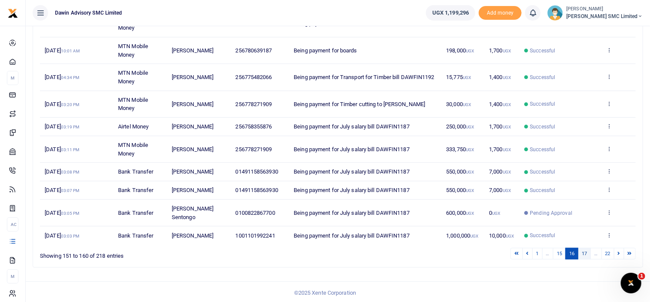
click at [584, 249] on link "17" at bounding box center [584, 254] width 13 height 12
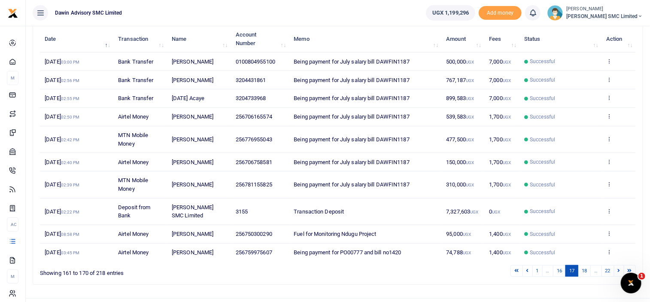
scroll to position [125, 0]
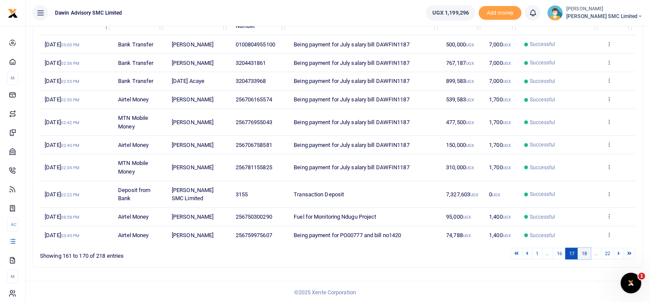
click at [587, 255] on link "18" at bounding box center [584, 254] width 13 height 12
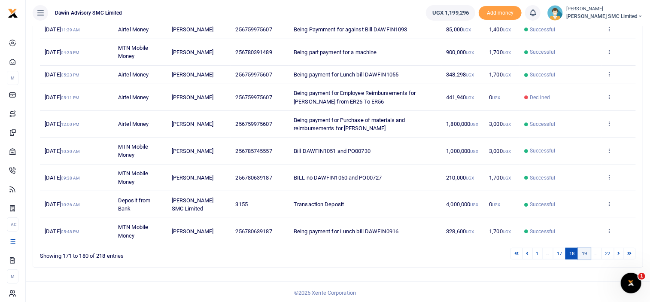
scroll to position [166, 0]
click at [579, 252] on link "19" at bounding box center [584, 254] width 13 height 12
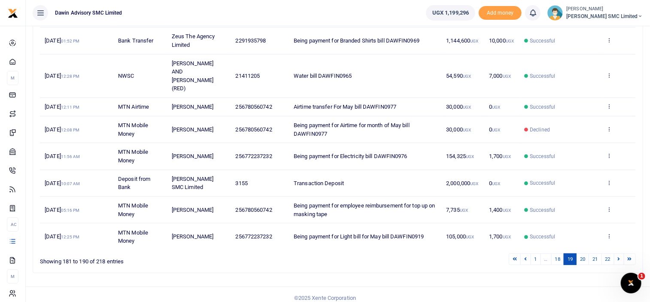
scroll to position [192, 0]
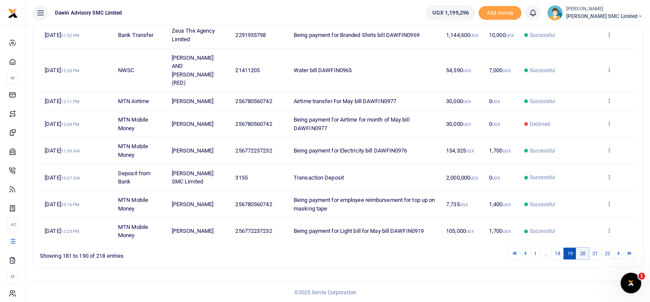
click at [581, 254] on link "20" at bounding box center [582, 254] width 13 height 12
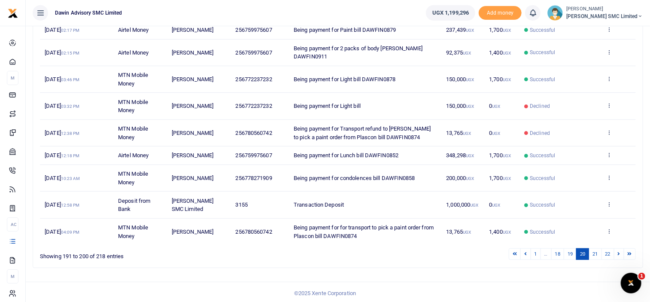
scroll to position [166, 0]
click at [596, 254] on link "21" at bounding box center [594, 254] width 13 height 12
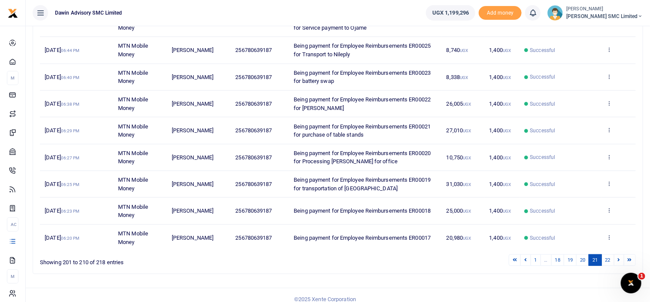
scroll to position [184, 0]
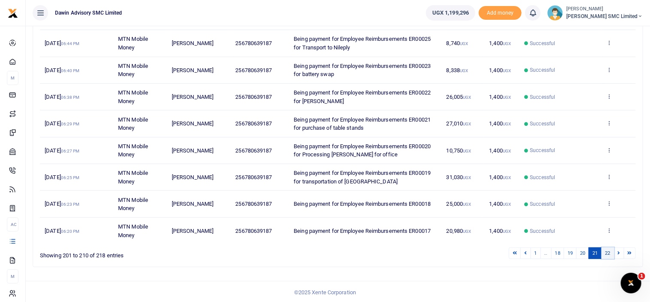
click at [606, 248] on link "22" at bounding box center [607, 253] width 13 height 12
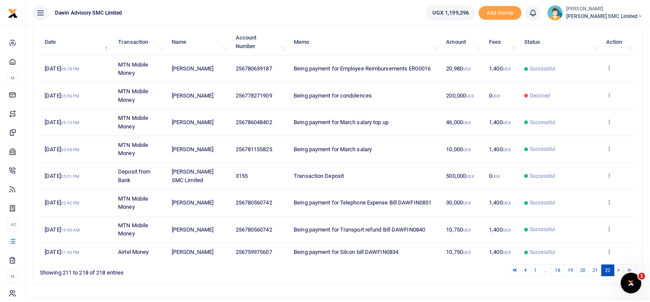
scroll to position [122, 0]
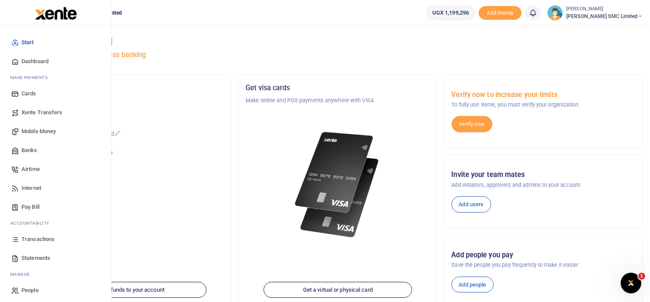
click at [34, 129] on span "Mobile Money" at bounding box center [38, 131] width 34 height 9
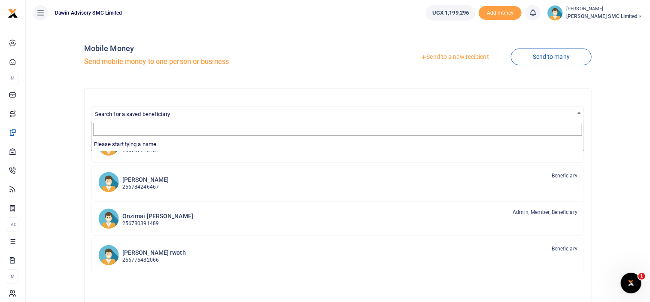
click at [163, 111] on span "Search for a saved beneficiary" at bounding box center [132, 114] width 75 height 6
click at [107, 133] on input "Search" at bounding box center [337, 129] width 489 height 13
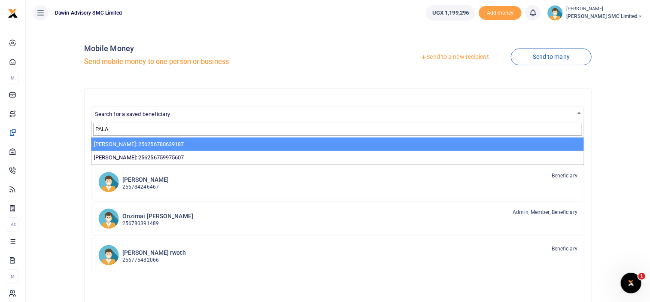
type input "PALA"
select select "3598"
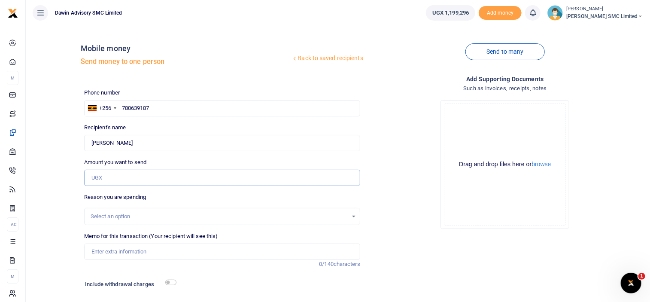
click at [109, 182] on input "Amount you want to send" at bounding box center [222, 177] width 276 height 16
type input "174,000"
click at [139, 254] on input "Memo for this transaction (Your recipient will see this)" at bounding box center [222, 251] width 276 height 16
type input "Being payment for Thinner and Paint bill DWF087"
click at [169, 281] on input "checkbox" at bounding box center [170, 282] width 11 height 6
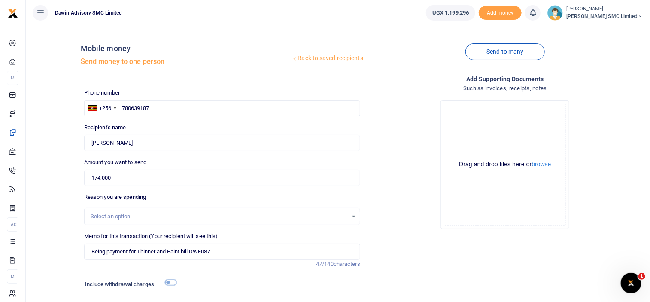
checkbox input "true"
click at [379, 208] on div "Drop your files here Drag and drop files here or browse Powered by Uppy" at bounding box center [505, 164] width 276 height 142
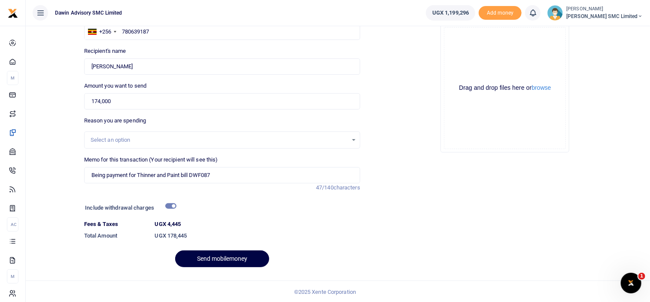
scroll to position [77, 0]
click at [212, 258] on button "Send mobilemoney" at bounding box center [222, 257] width 94 height 17
